Goal: Navigation & Orientation: Find specific page/section

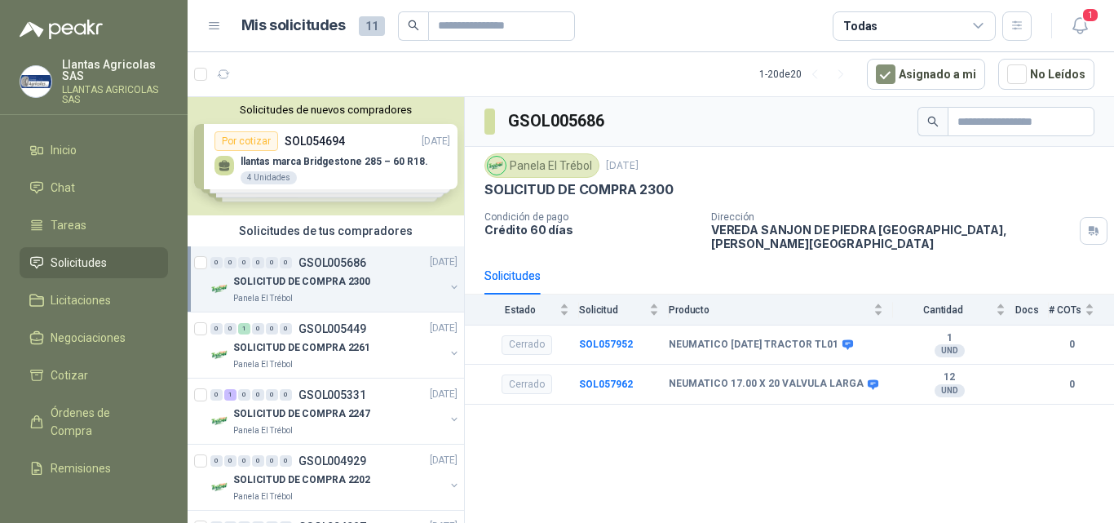
click at [360, 280] on p "SOLICITUD DE COMPRA 2300" at bounding box center [301, 282] width 137 height 15
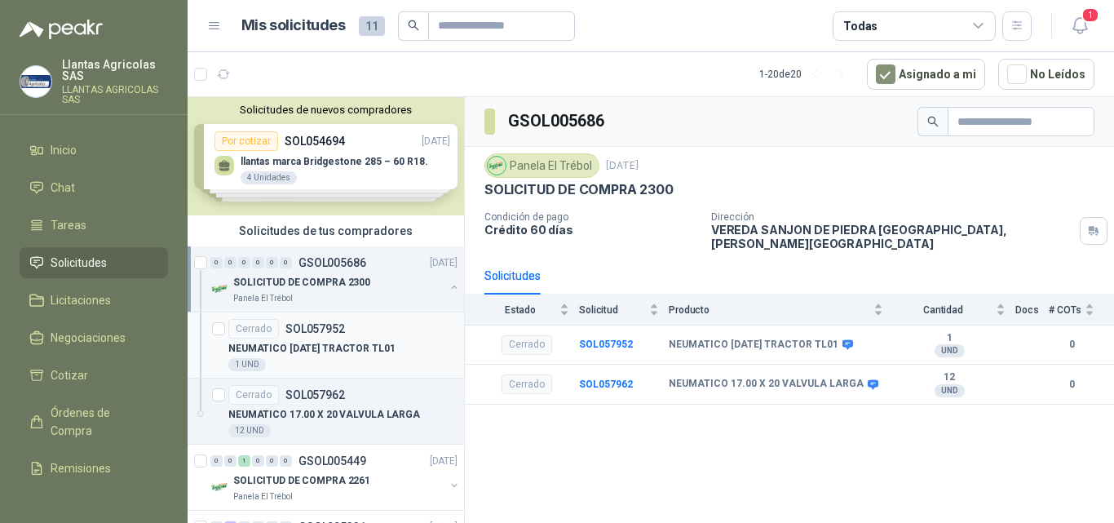
click at [353, 346] on p "NEUMATICO [DATE] TRACTOR TL01" at bounding box center [311, 348] width 167 height 15
click at [362, 287] on p "SOLICITUD DE COMPRA 2300" at bounding box center [301, 282] width 137 height 15
click at [347, 464] on p "GSOL005449" at bounding box center [332, 460] width 68 height 11
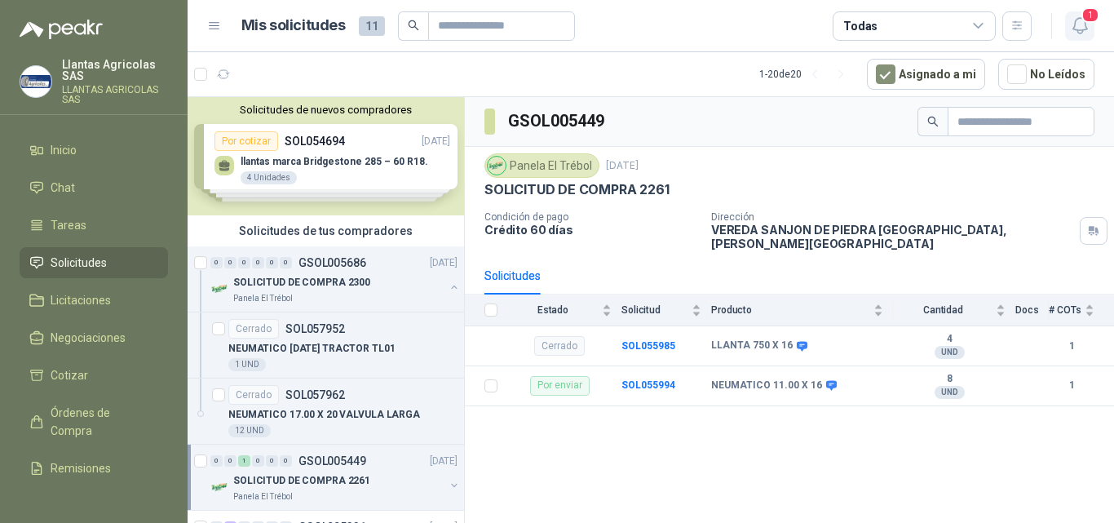
click at [1074, 28] on icon "button" at bounding box center [1079, 25] width 14 height 15
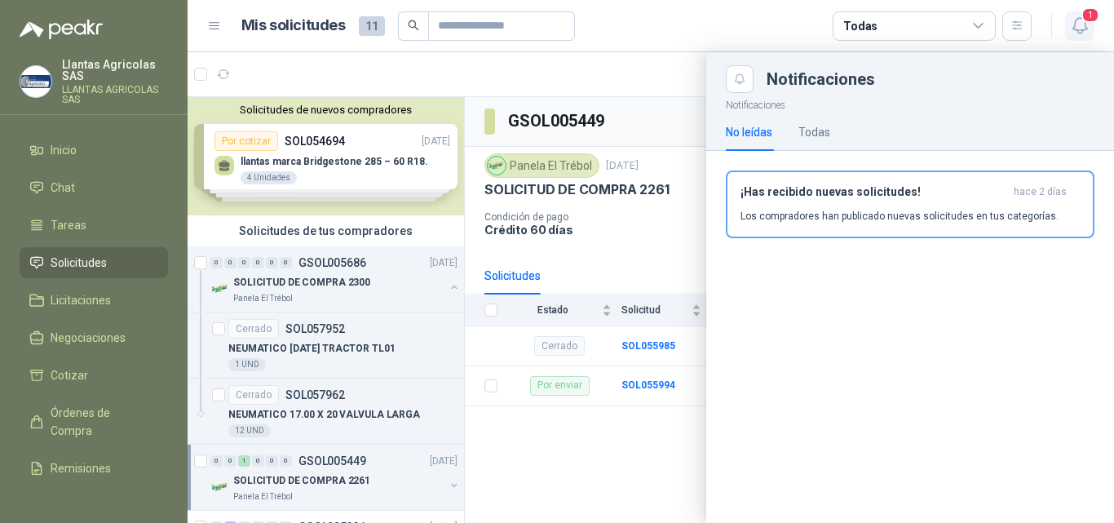
click at [1074, 28] on icon "button" at bounding box center [1079, 25] width 14 height 15
